Goal: Task Accomplishment & Management: Manage account settings

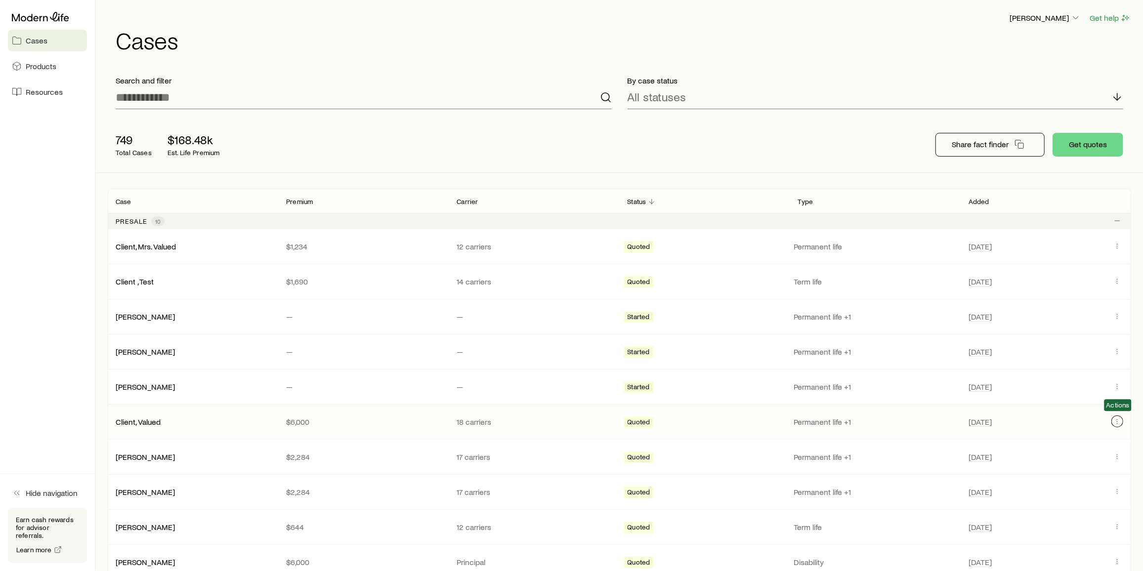
click at [1117, 424] on button "Client cases" at bounding box center [1118, 422] width 12 height 12
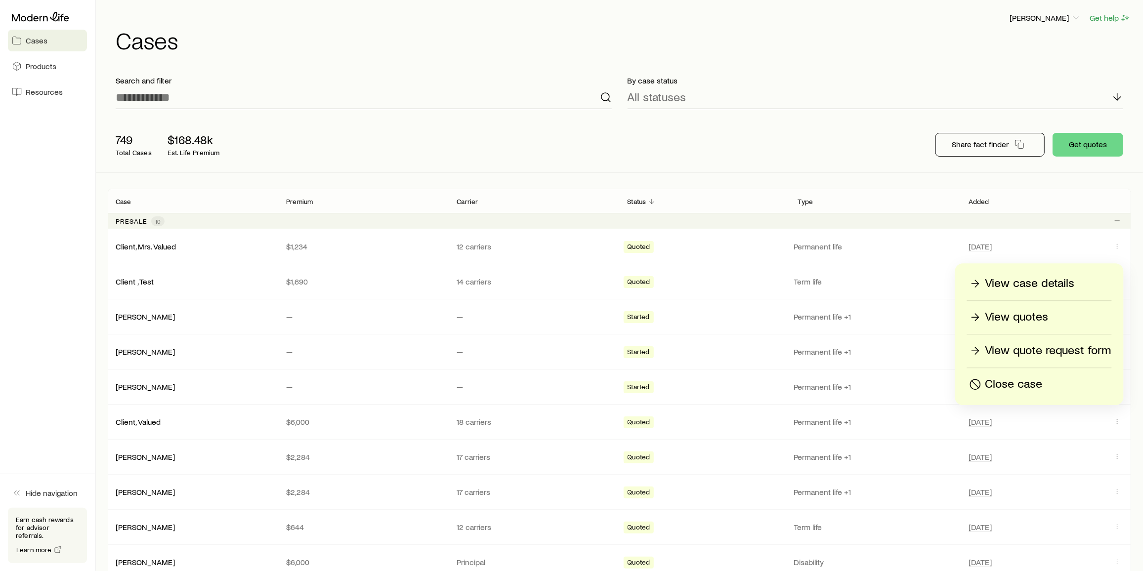
click at [1032, 387] on p "Close case" at bounding box center [1014, 385] width 57 height 16
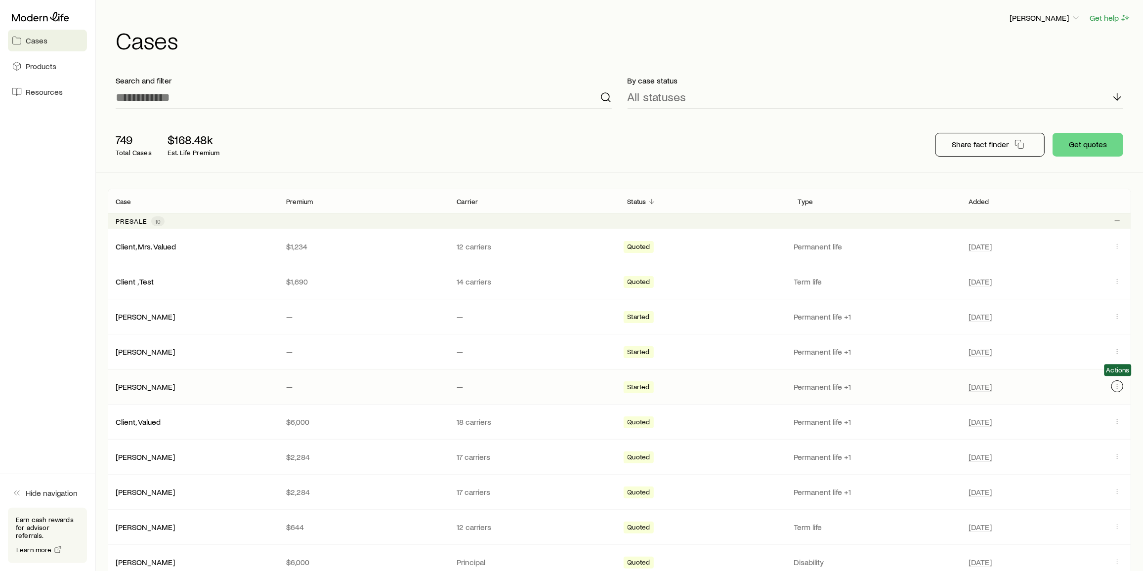
click at [1119, 387] on icon "Client cases" at bounding box center [1118, 387] width 8 height 8
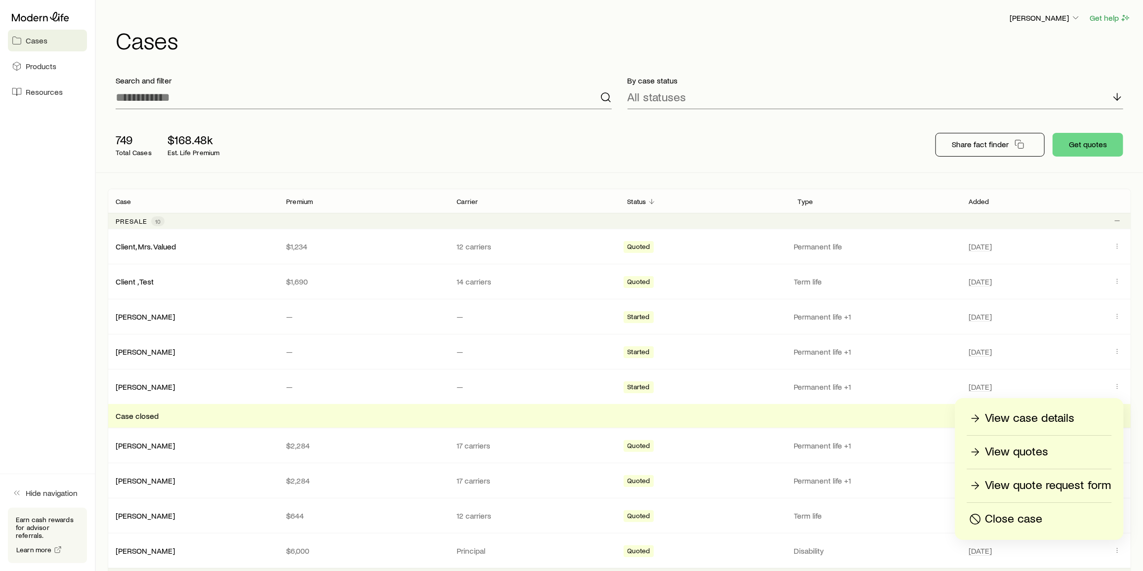
click at [1044, 519] on div "Close case" at bounding box center [1040, 520] width 144 height 16
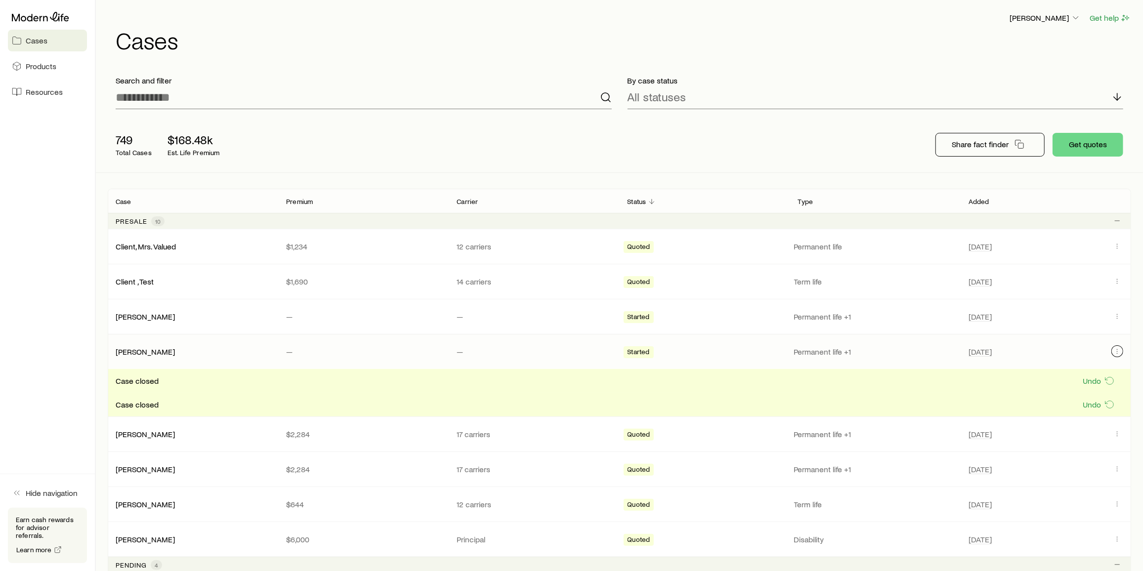
click at [1118, 346] on button "Client cases" at bounding box center [1118, 352] width 12 height 12
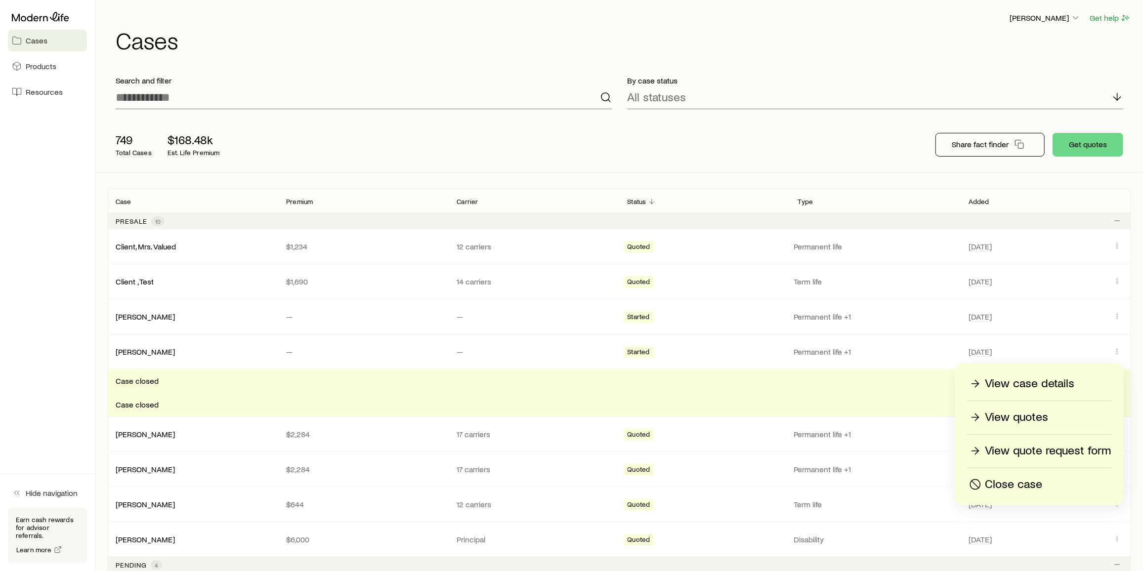
click at [1028, 482] on p "Close case" at bounding box center [1014, 485] width 57 height 16
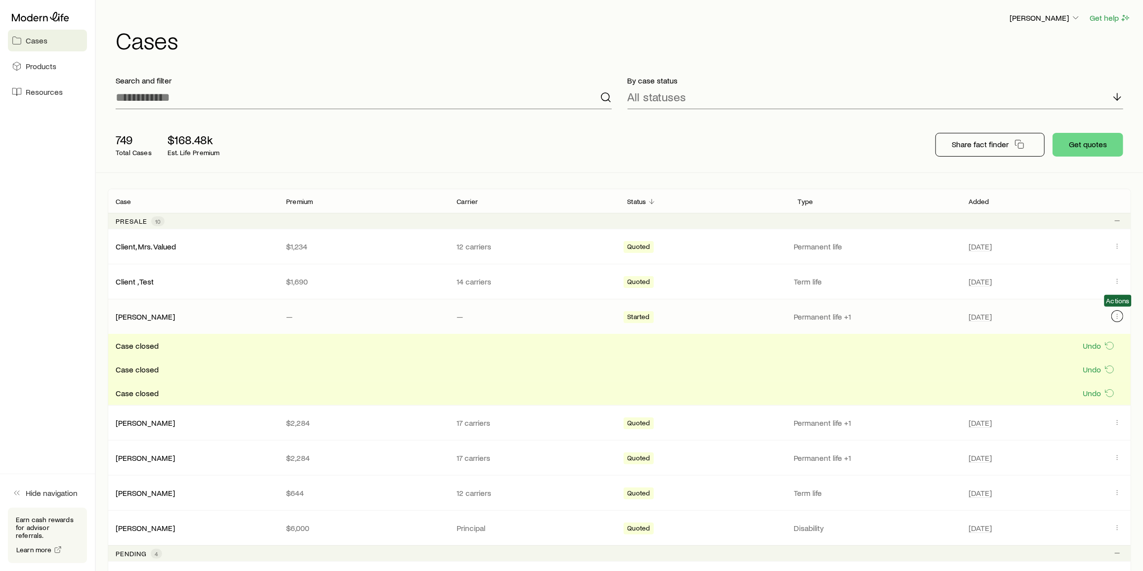
click at [1117, 315] on icon "Client cases" at bounding box center [1118, 316] width 8 height 8
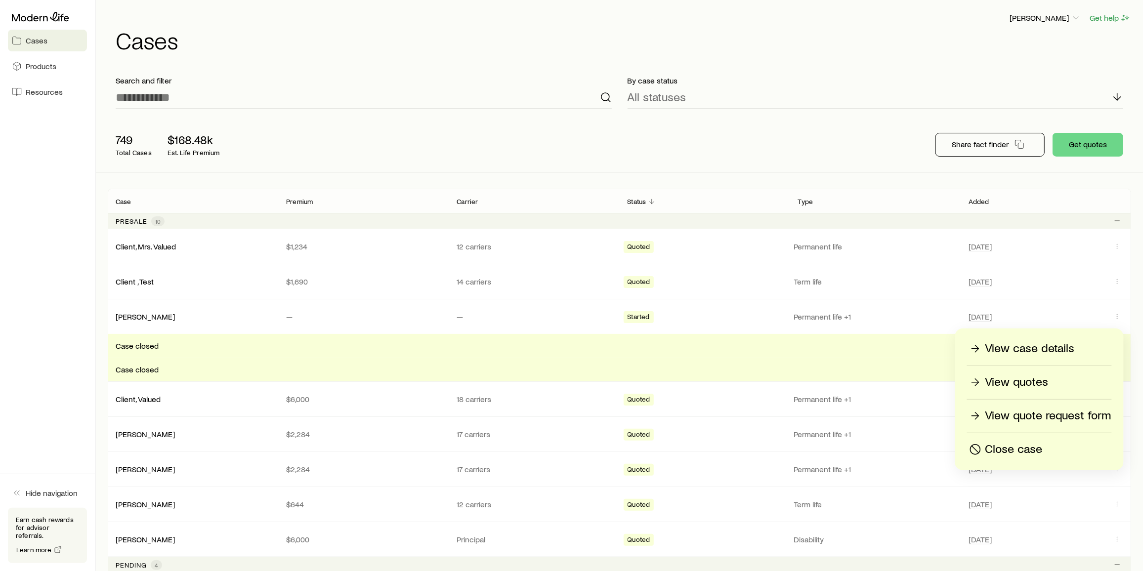
click at [1025, 450] on p "Close case" at bounding box center [1014, 450] width 57 height 16
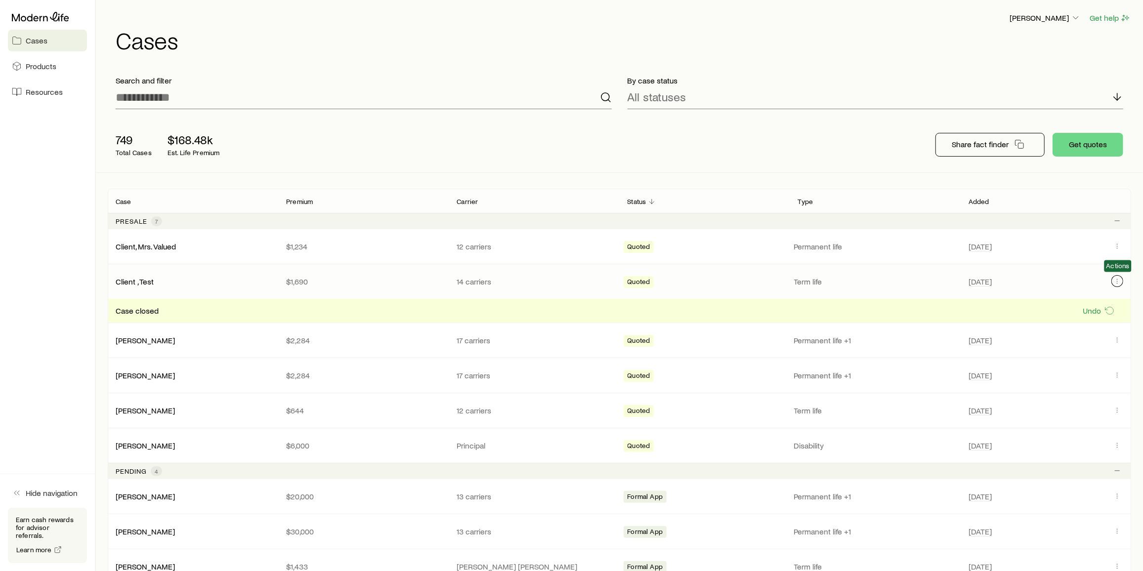
click at [1118, 281] on icon "Client cases" at bounding box center [1118, 281] width 8 height 8
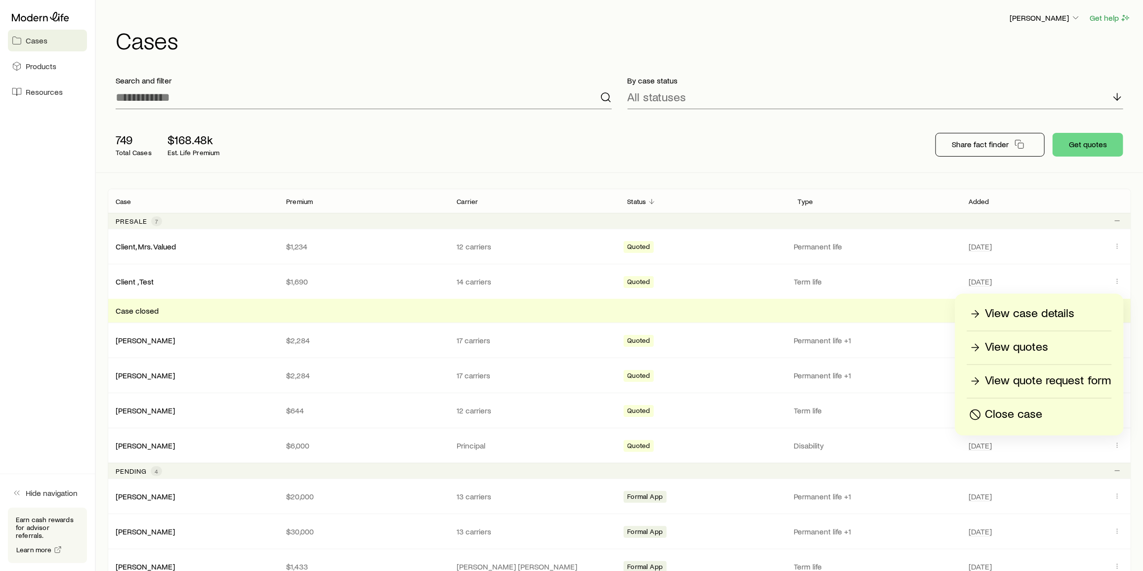
click at [1036, 417] on p "Close case" at bounding box center [1014, 415] width 57 height 16
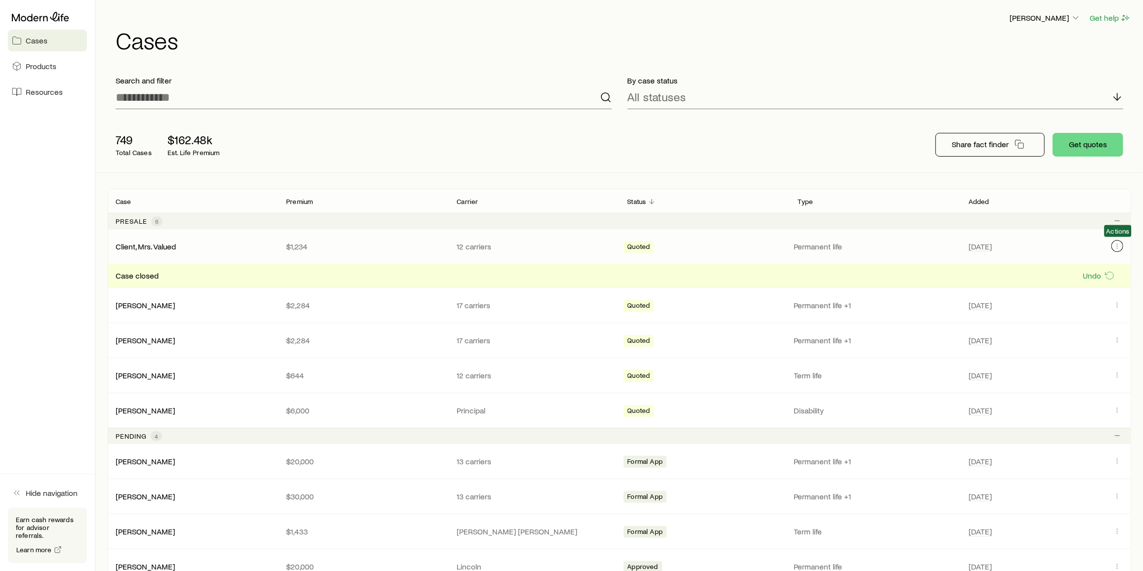
click at [1122, 243] on icon "Client cases" at bounding box center [1118, 246] width 8 height 8
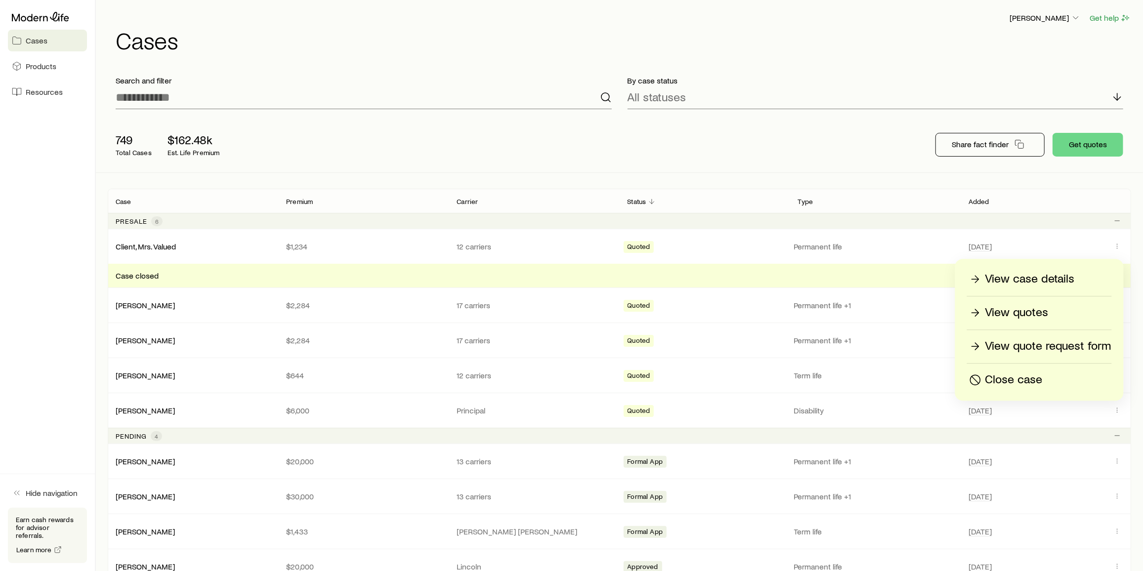
click at [1036, 376] on p "Close case" at bounding box center [1014, 380] width 57 height 16
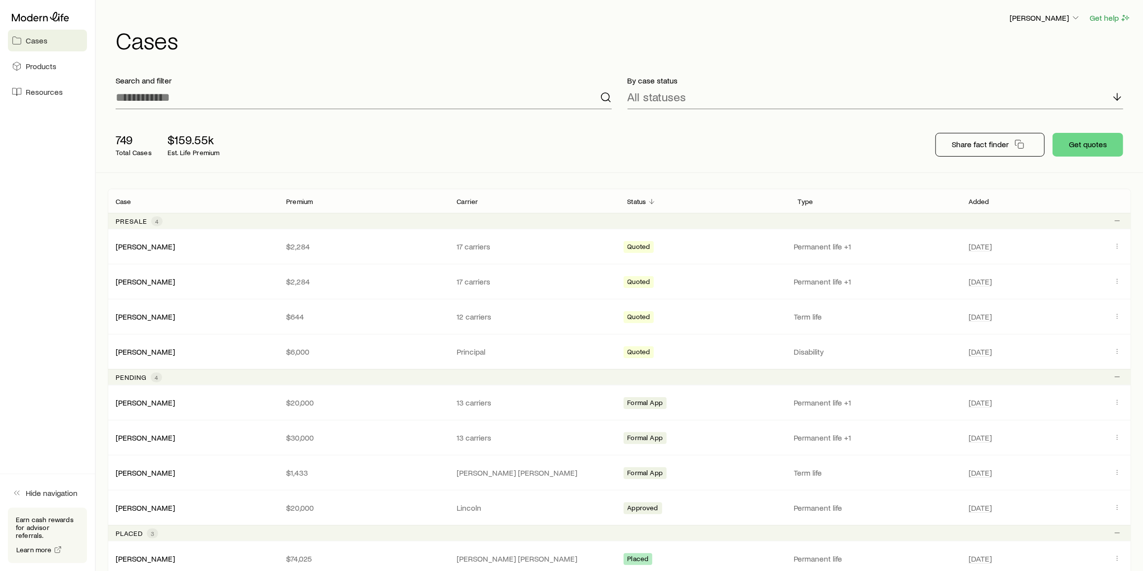
click at [382, 140] on div "749 Total Cases $159.55k Est. Life Premium" at bounding box center [266, 145] width 316 height 40
